Goal: Task Accomplishment & Management: Manage account settings

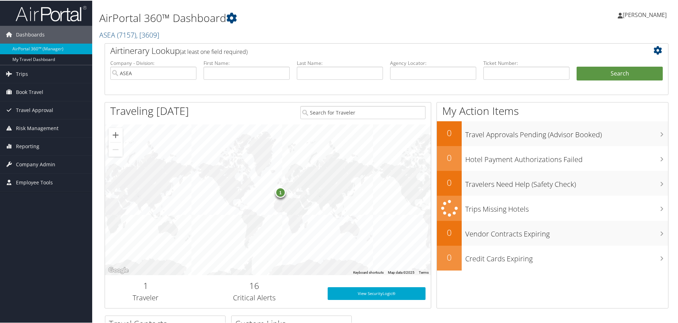
click at [279, 195] on div "1" at bounding box center [280, 191] width 11 height 11
click at [38, 76] on link "Trips" at bounding box center [46, 74] width 92 height 18
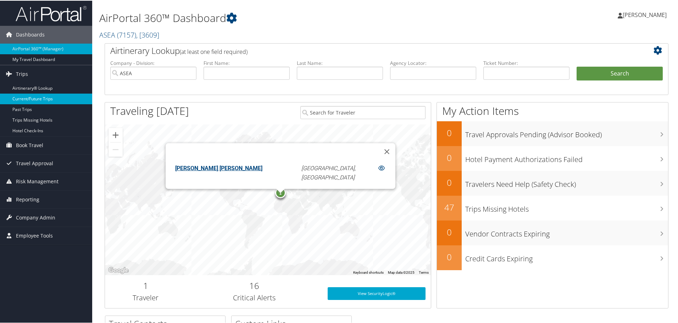
click at [38, 99] on link "Current/Future Trips" at bounding box center [46, 98] width 92 height 11
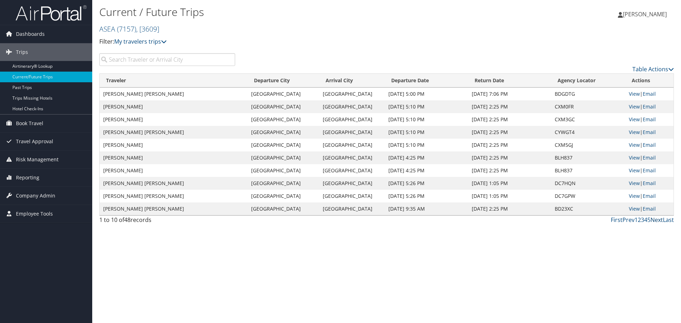
click at [652, 220] on link "Next" at bounding box center [656, 220] width 12 height 8
click at [633, 118] on link "View" at bounding box center [634, 119] width 11 height 7
